Goal: Transaction & Acquisition: Subscribe to service/newsletter

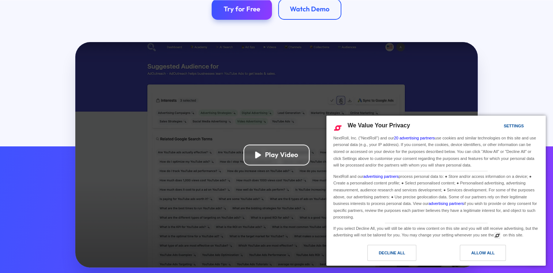
click at [400, 251] on div "Decline All" at bounding box center [391, 252] width 26 height 8
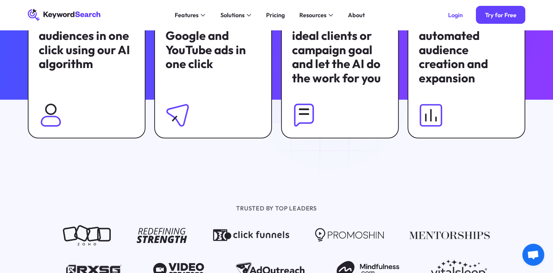
scroll to position [438, 0]
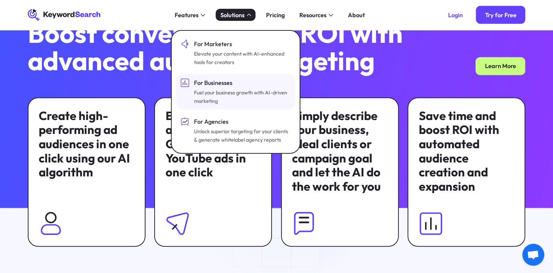
click at [209, 82] on div "For Businesses" at bounding box center [241, 82] width 95 height 9
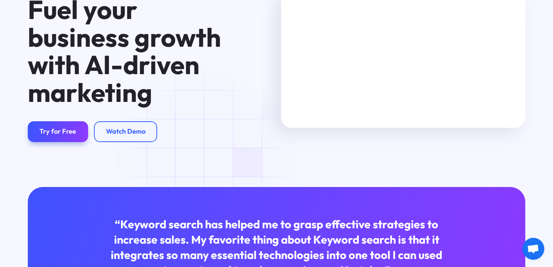
scroll to position [110, 0]
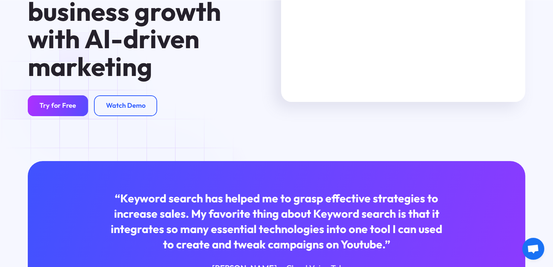
click at [78, 106] on link "Try for Free" at bounding box center [58, 105] width 60 height 21
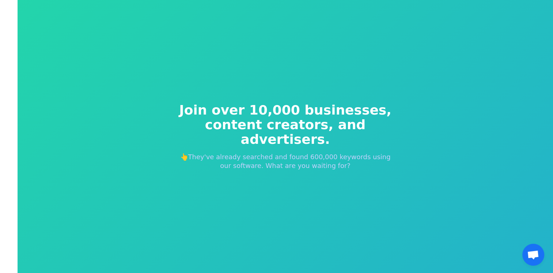
click at [267, 140] on span "content creators, and advertisers." at bounding box center [285, 131] width 222 height 29
click at [266, 152] on p "👆They've already searched and found 600,000 keywords using our software. What a…" at bounding box center [285, 161] width 222 height 18
click at [187, 144] on div "Join over 10,000 businesses, content creators, and advertisers. 👆They've alread…" at bounding box center [285, 136] width 245 height 126
click at [189, 152] on p "👆They've already searched and found 600,000 keywords using our software. What a…" at bounding box center [285, 161] width 222 height 18
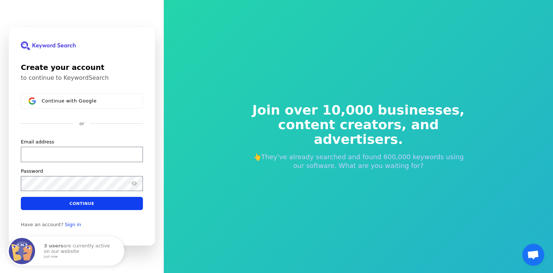
click at [213, 49] on div "Join over 10,000 businesses, content creators, and advertisers. 👆They've alread…" at bounding box center [358, 136] width 389 height 273
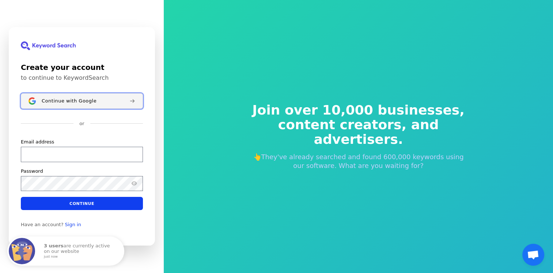
click at [60, 99] on span "Continue with Google" at bounding box center [69, 101] width 55 height 6
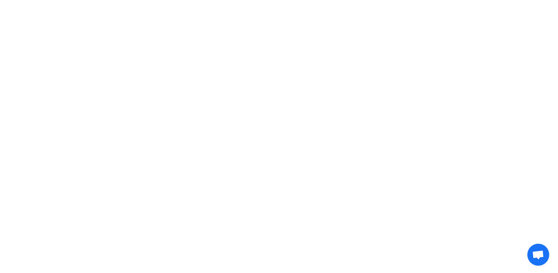
click at [244, 134] on body "Aishan just tried KeywordSearch. What's happening on this website 3 users are c…" at bounding box center [279, 136] width 558 height 273
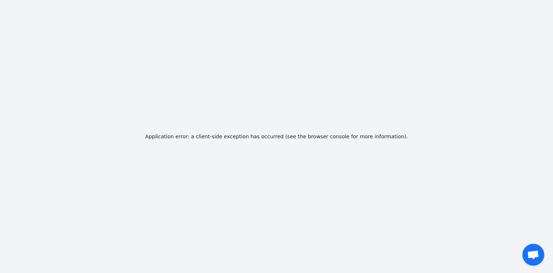
drag, startPoint x: 239, startPoint y: 115, endPoint x: 219, endPoint y: 90, distance: 31.8
click at [237, 115] on div "Application error: a client-side exception has occurred (see the browser consol…" at bounding box center [276, 136] width 553 height 273
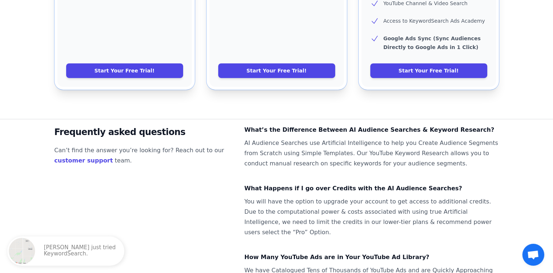
scroll to position [495, 0]
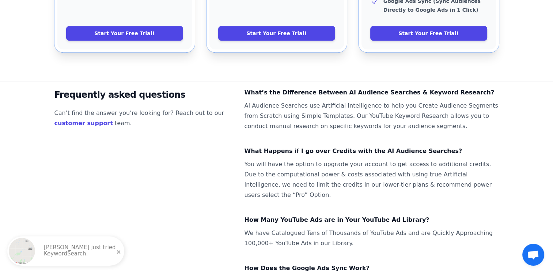
click at [72, 251] on p "Dominic just tried KeywordSearch." at bounding box center [80, 250] width 73 height 13
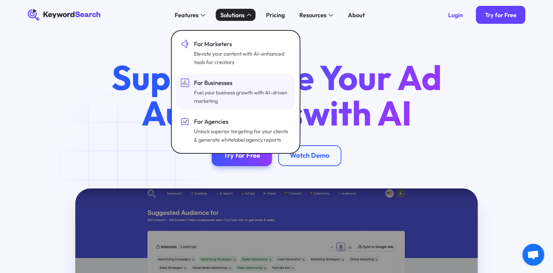
click at [203, 84] on div "For Businesses" at bounding box center [241, 82] width 95 height 9
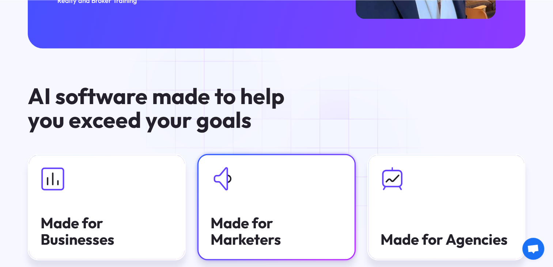
scroll to position [1498, 0]
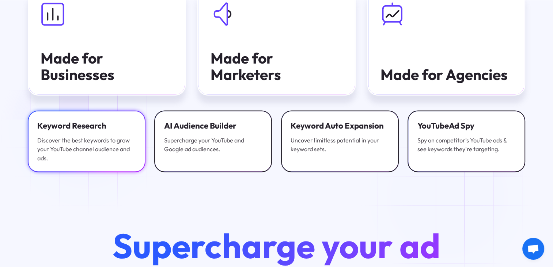
click at [87, 131] on div "Keyword Research" at bounding box center [86, 125] width 98 height 11
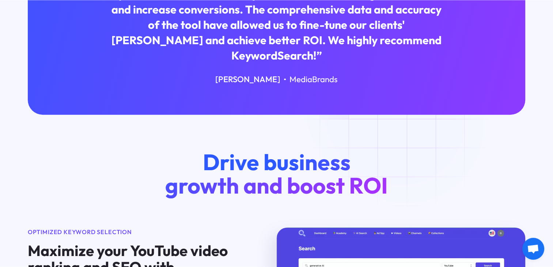
scroll to position [438, 0]
